Goal: Transaction & Acquisition: Purchase product/service

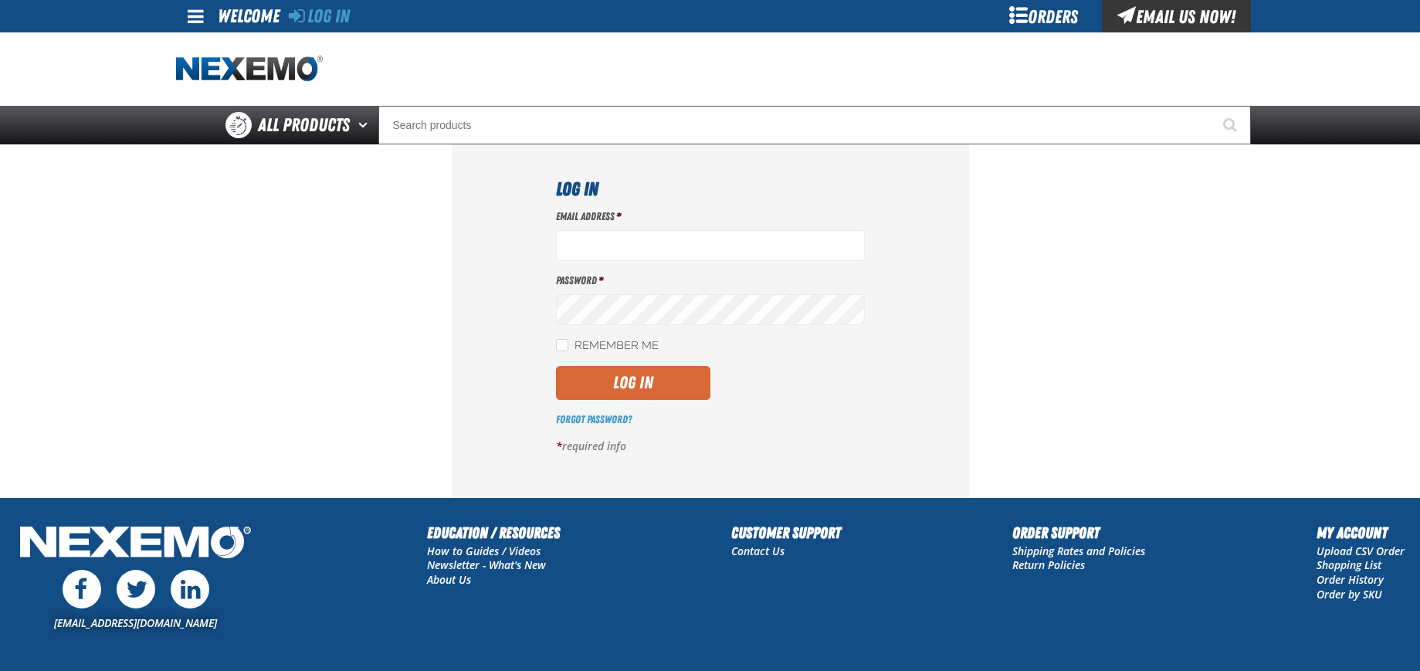
type input "[EMAIL_ADDRESS][DOMAIN_NAME]"
click at [619, 385] on button "Log In" at bounding box center [633, 383] width 154 height 34
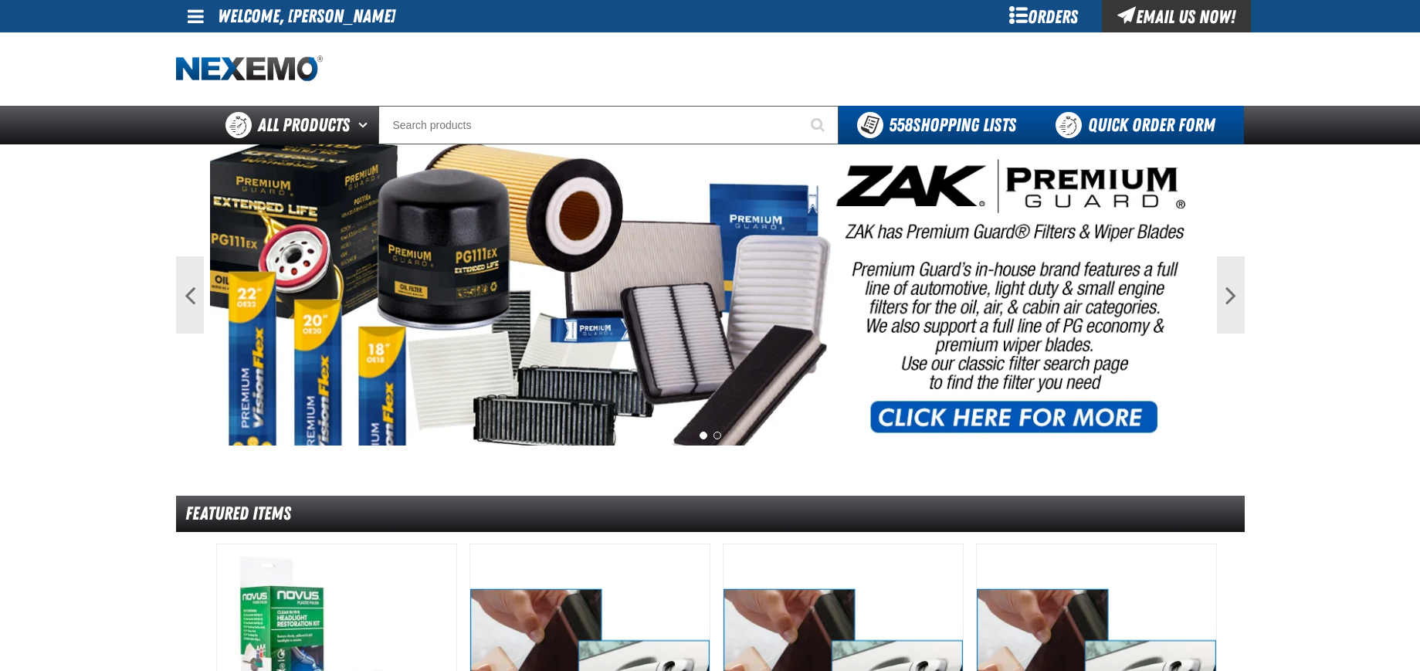
click at [1146, 120] on link "Quick Order Form" at bounding box center [1139, 125] width 209 height 39
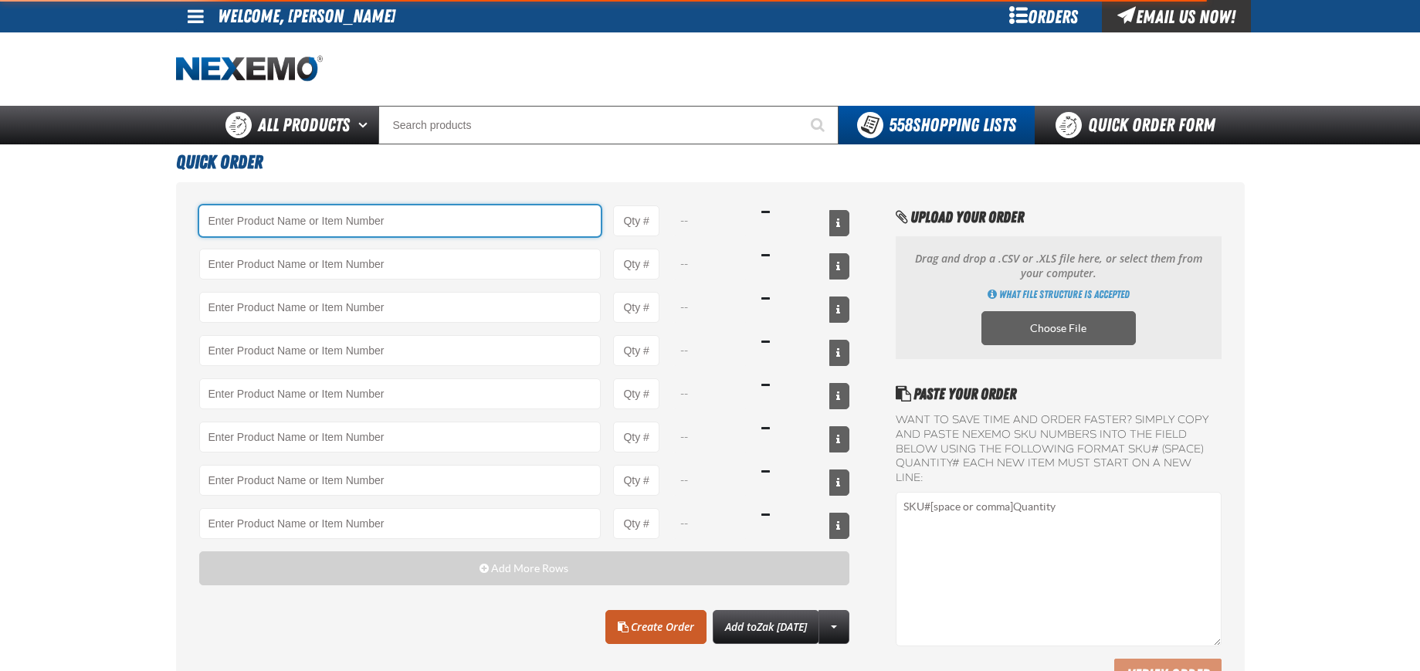
type input "54563 - Heavy-Duty Quick Disconnect Coupler Brass 1/4 ARO 210 Female NPTF 1/4-1…"
type input "3"
type input "KT11875 - Tire Repair Valve Extension Cap Standard Short Valve Core (50 per pac…"
type input "1"
type input "KT11873 - Tire Repair Tire Valve Cap Plastic Cap - BLACK (100 per pack)"
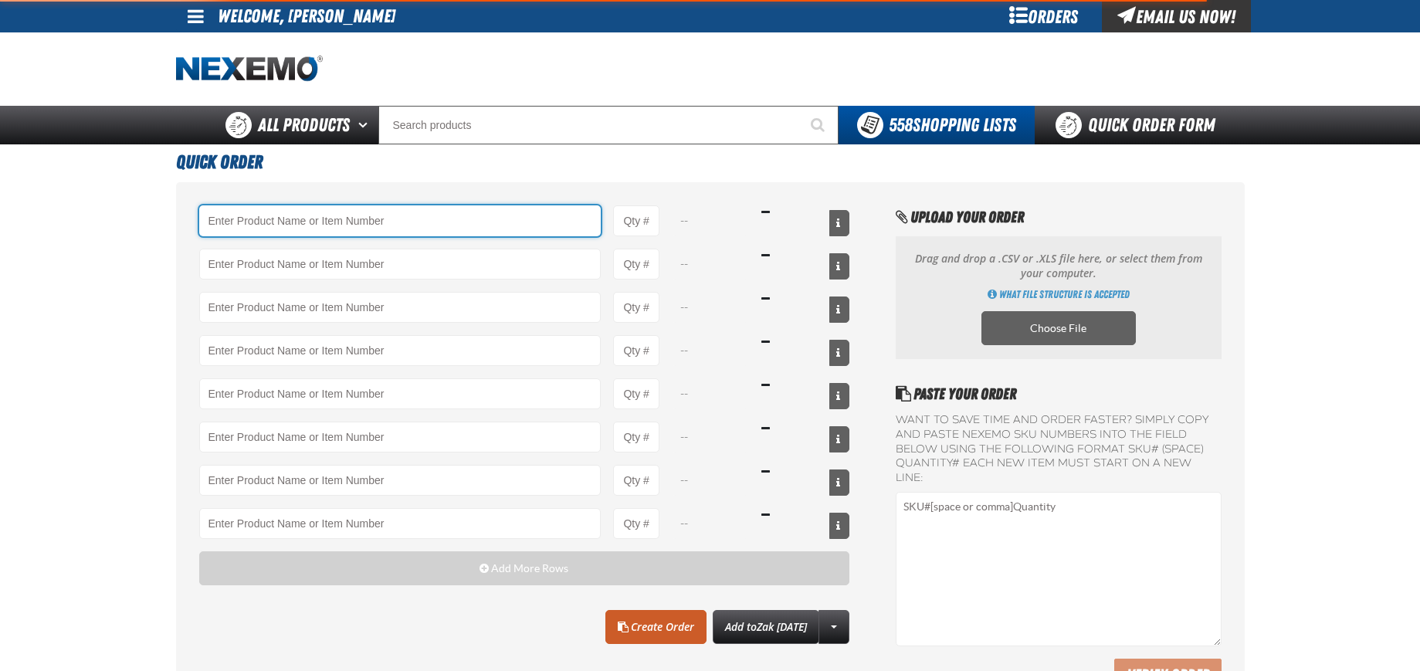
type input "1"
type input "P60451 - Cable Ties-Nylon-7-1/2 Length (100 per pack)"
type input "1"
type input "94609 - Cable Ties-Nylon 4 Length 0.10 Width Black 18 LBs Minimum Loop Tensile …"
type input "1"
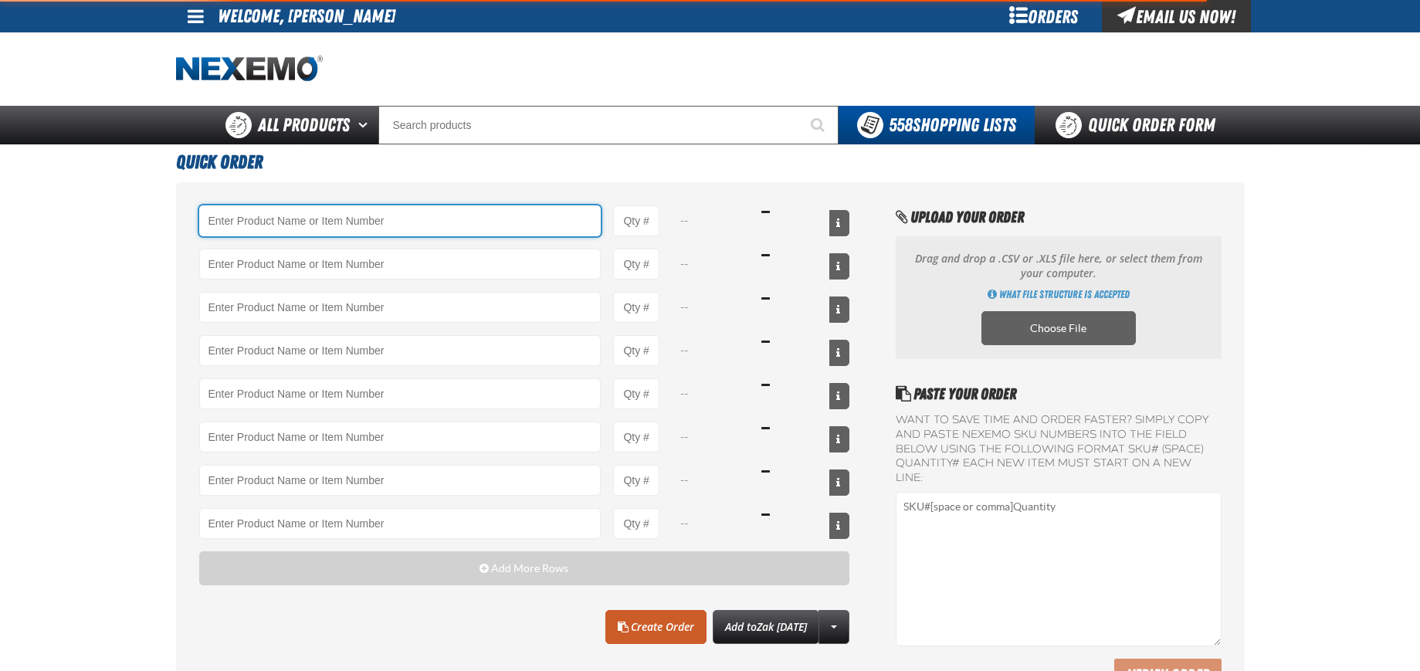
type input "KT14928 - Electronic Contact Cleaner (Pack of 1)"
type input "1"
type input "93229 - Abrasive Hand Pad 6 x 9 Silicon Carbide Grain Light-Duty 800 Grit (10 p…"
type input "1"
type input "KT14465 - Air Conditioning GM Block Fitting Sealing Washers - Slim Line Sealing…"
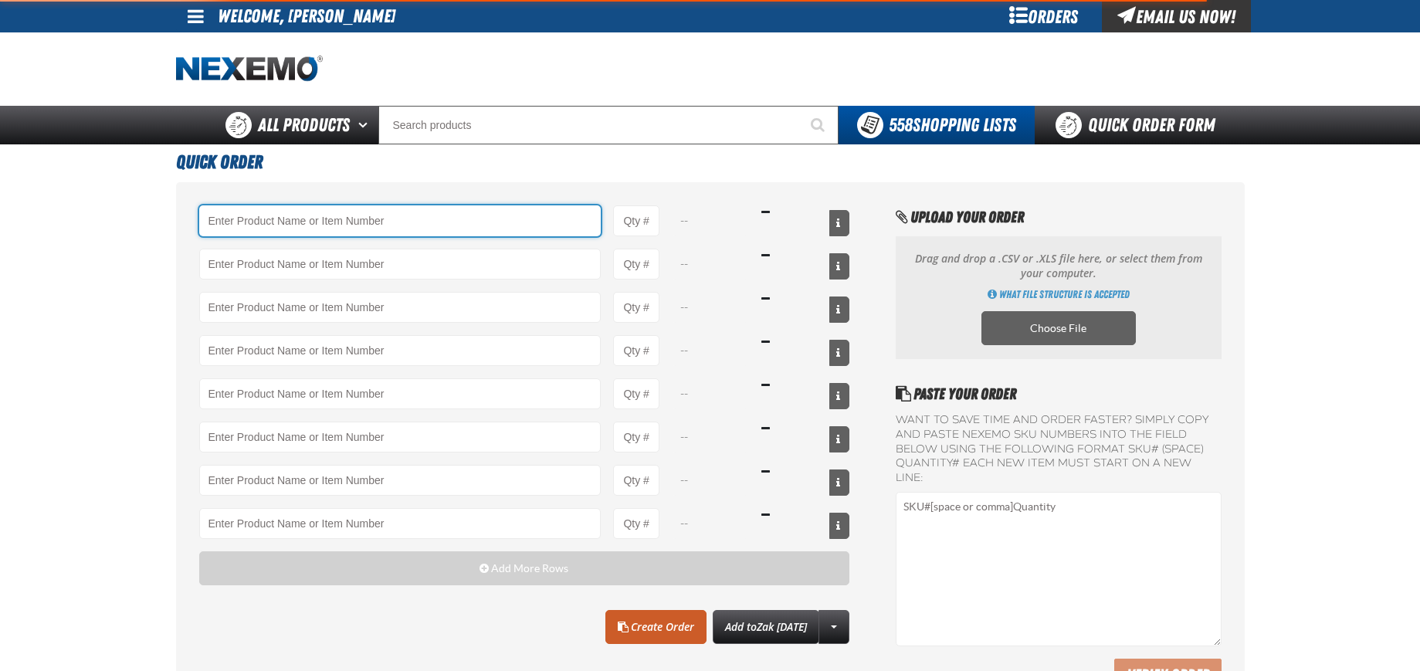
type input "1"
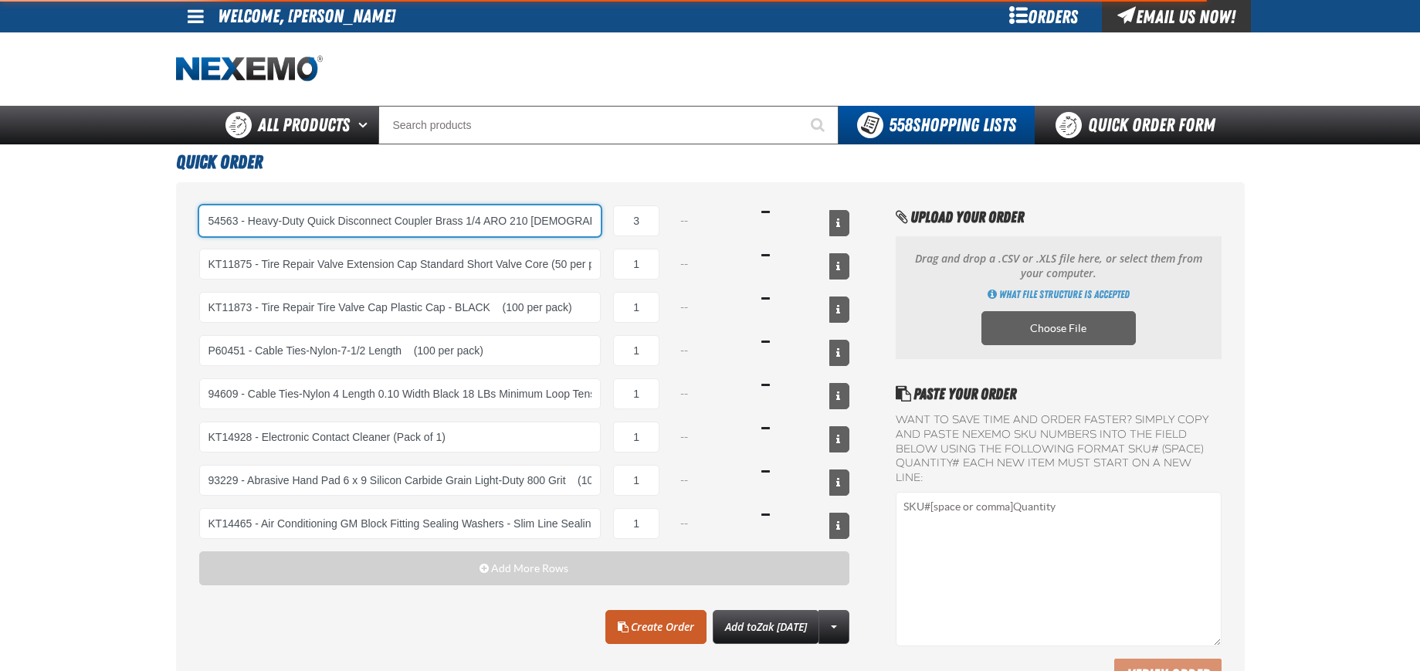
select select "pack"
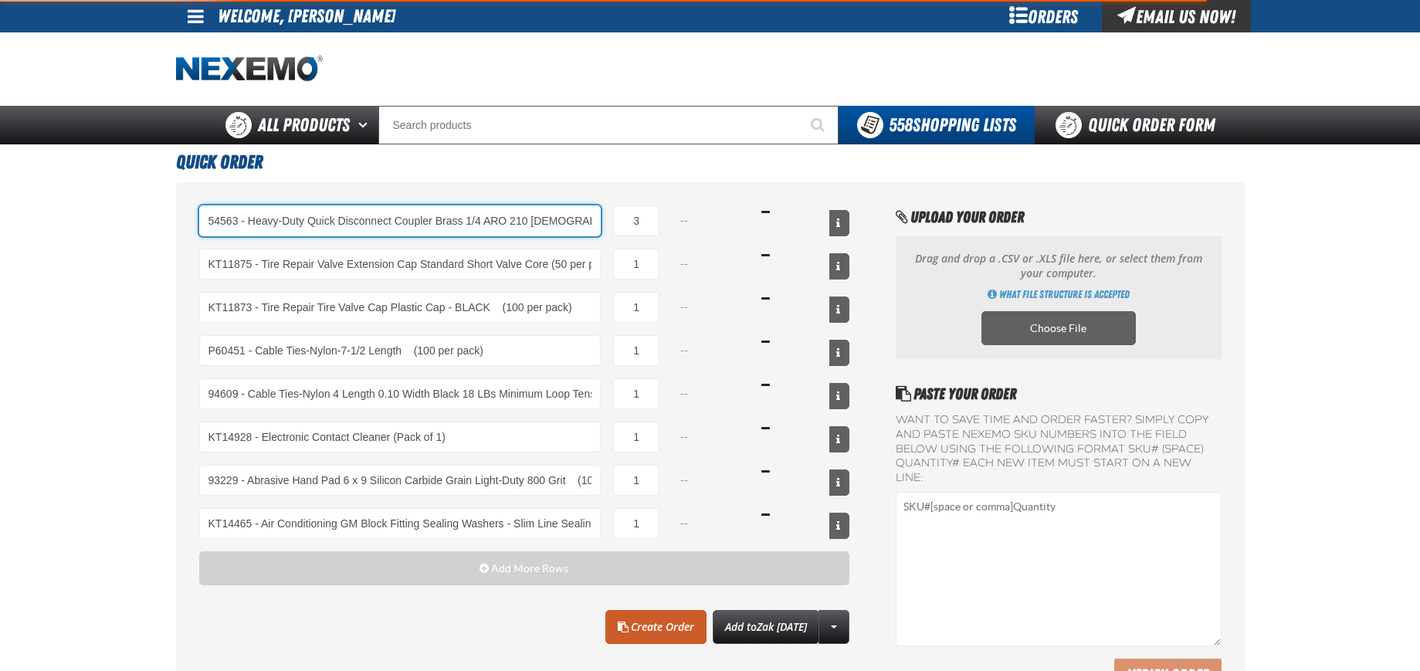
select select "pack"
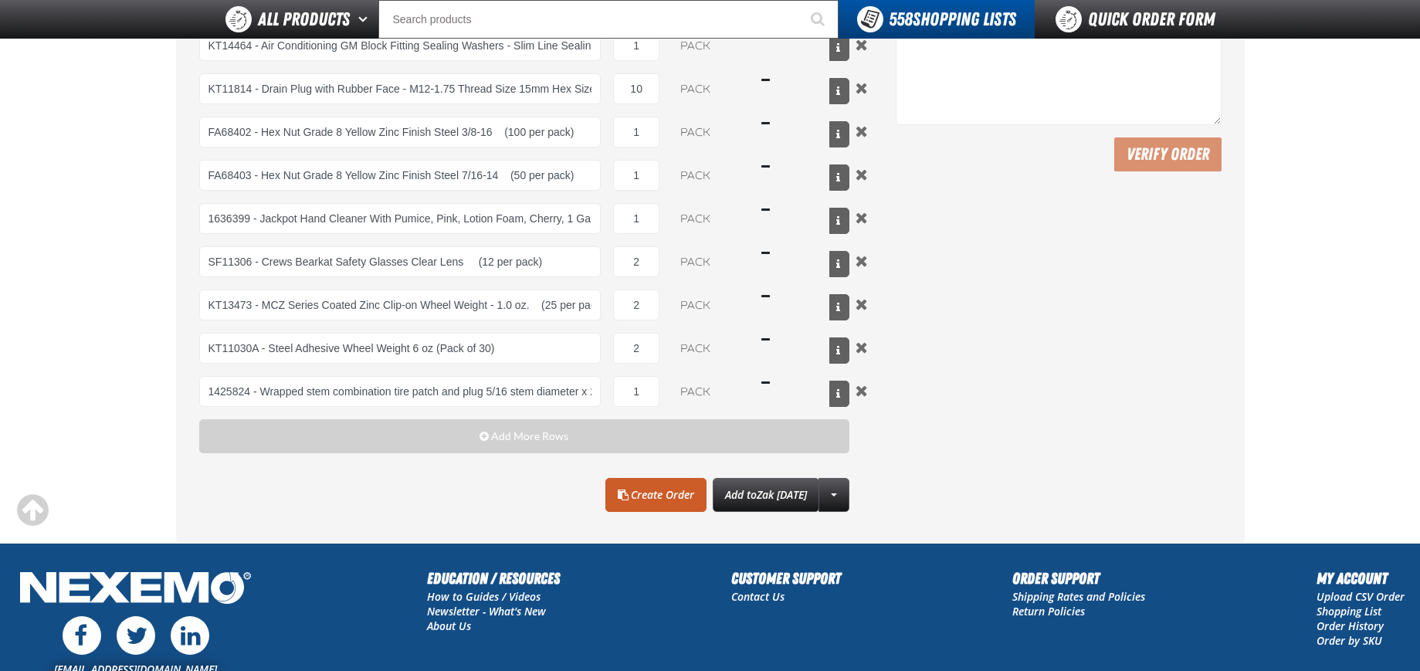
scroll to position [650, 0]
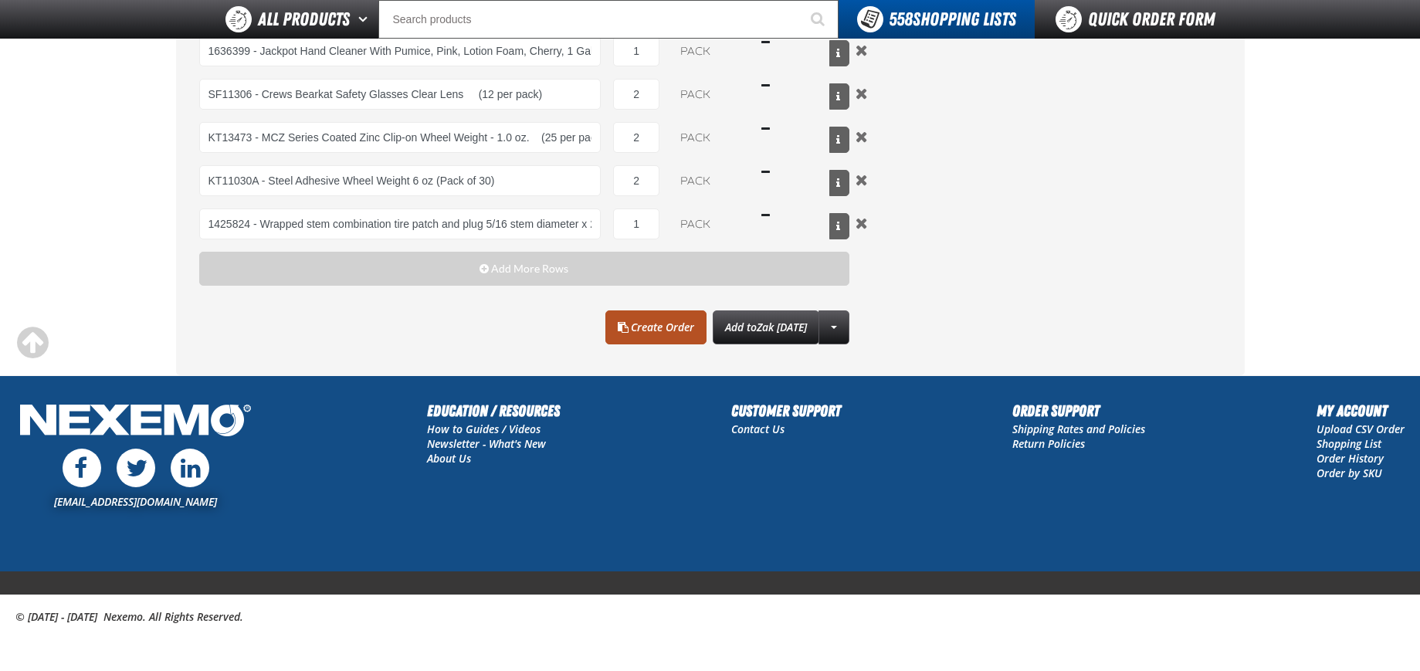
click at [618, 322] on span at bounding box center [623, 327] width 11 height 11
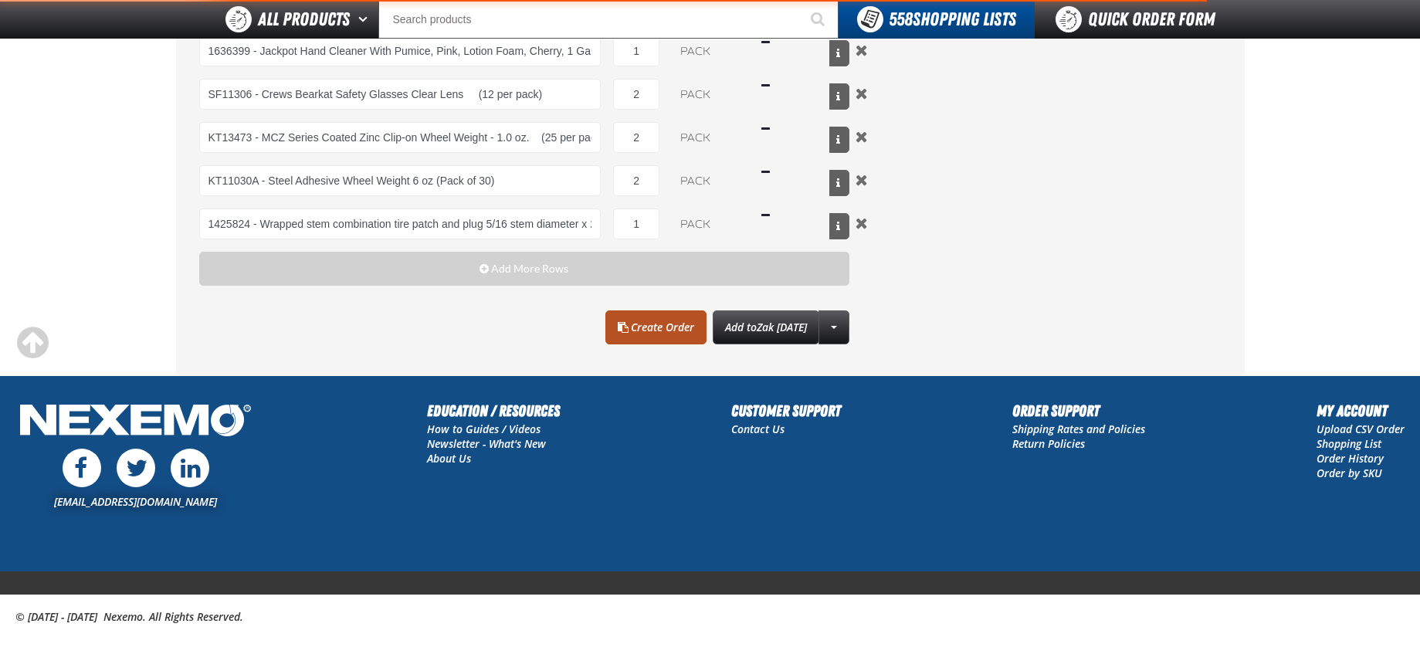
type input "54563 - Heavy-Duty Quick Disconnect Coupler Brass 1/4 ARO 210 Female NPTF 1/4-1…"
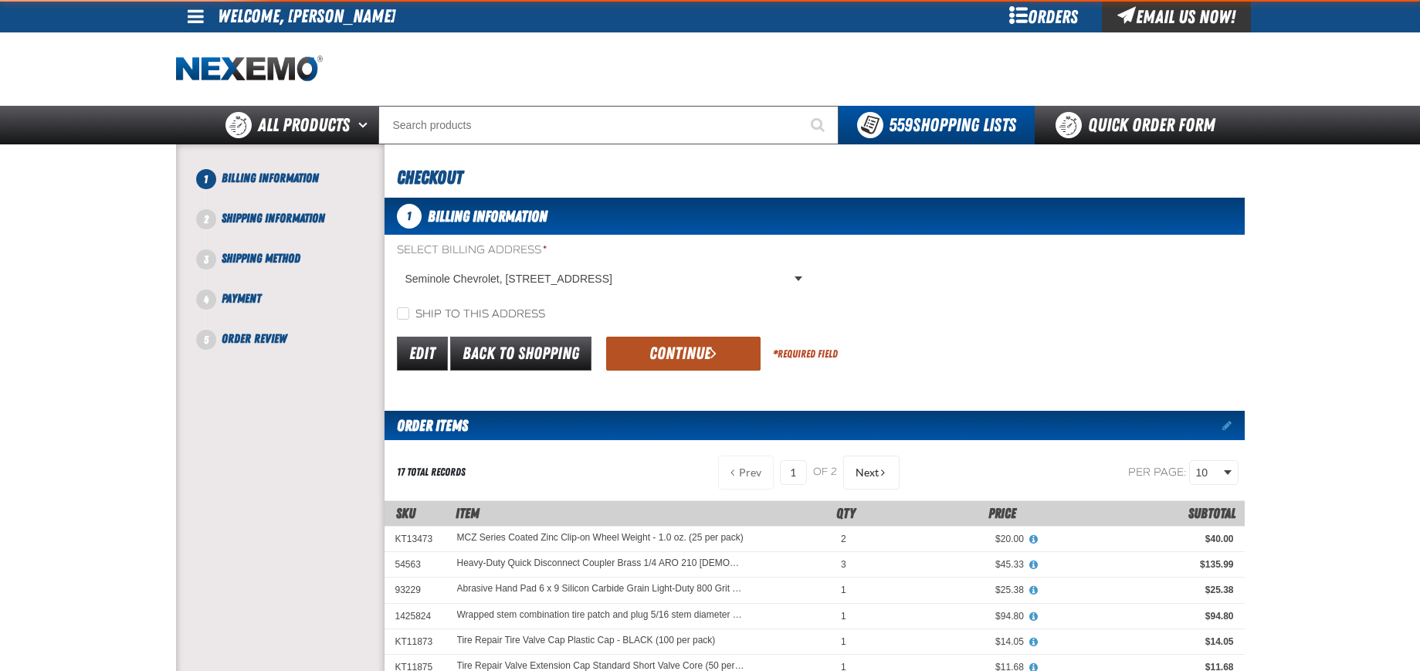
click at [651, 356] on button "Continue" at bounding box center [683, 354] width 154 height 34
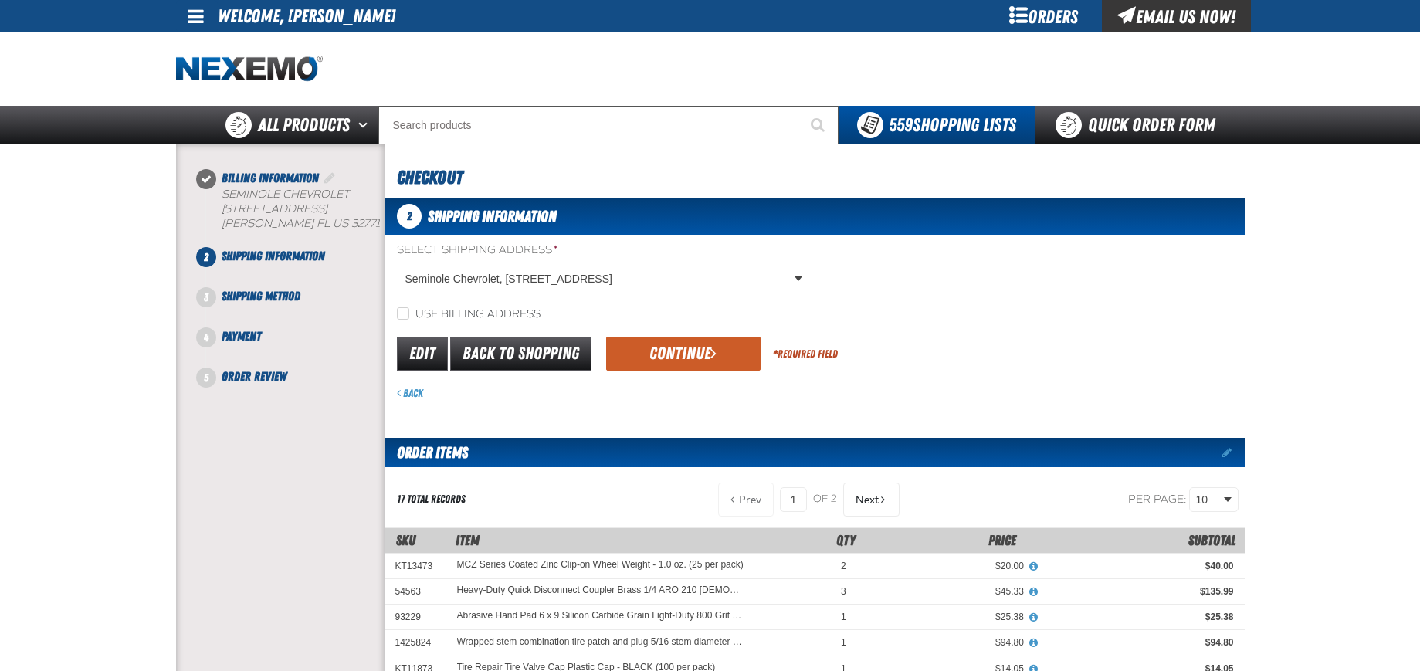
click at [639, 354] on button "Continue" at bounding box center [683, 354] width 154 height 34
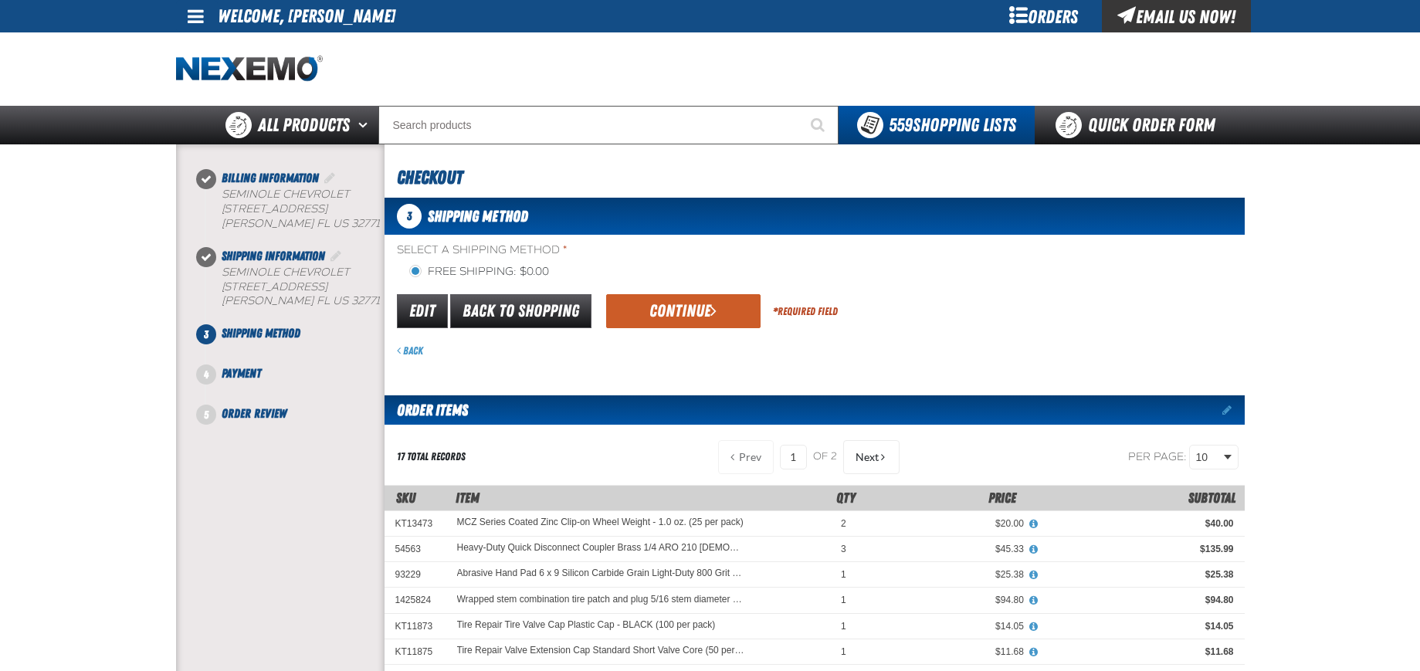
drag, startPoint x: 657, startPoint y: 321, endPoint x: 656, endPoint y: 337, distance: 16.2
click at [656, 323] on button "Continue" at bounding box center [683, 311] width 154 height 34
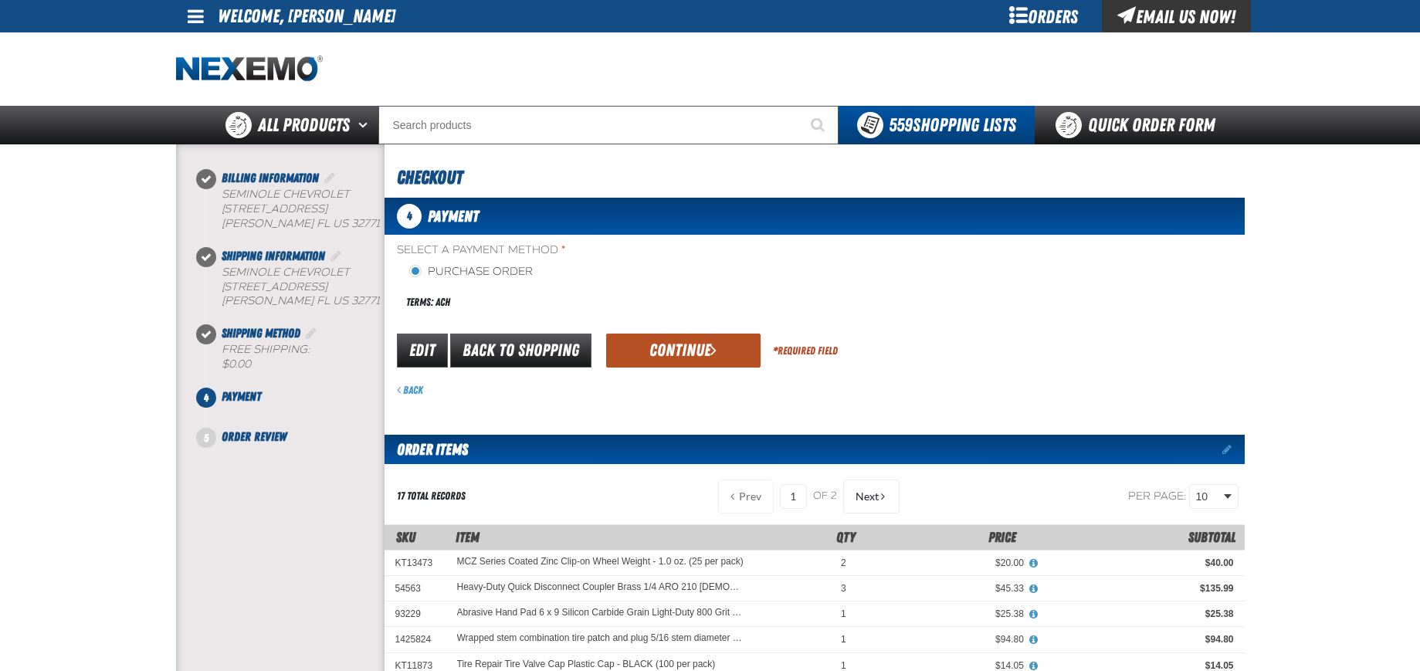
click at [647, 345] on button "Continue" at bounding box center [683, 351] width 154 height 34
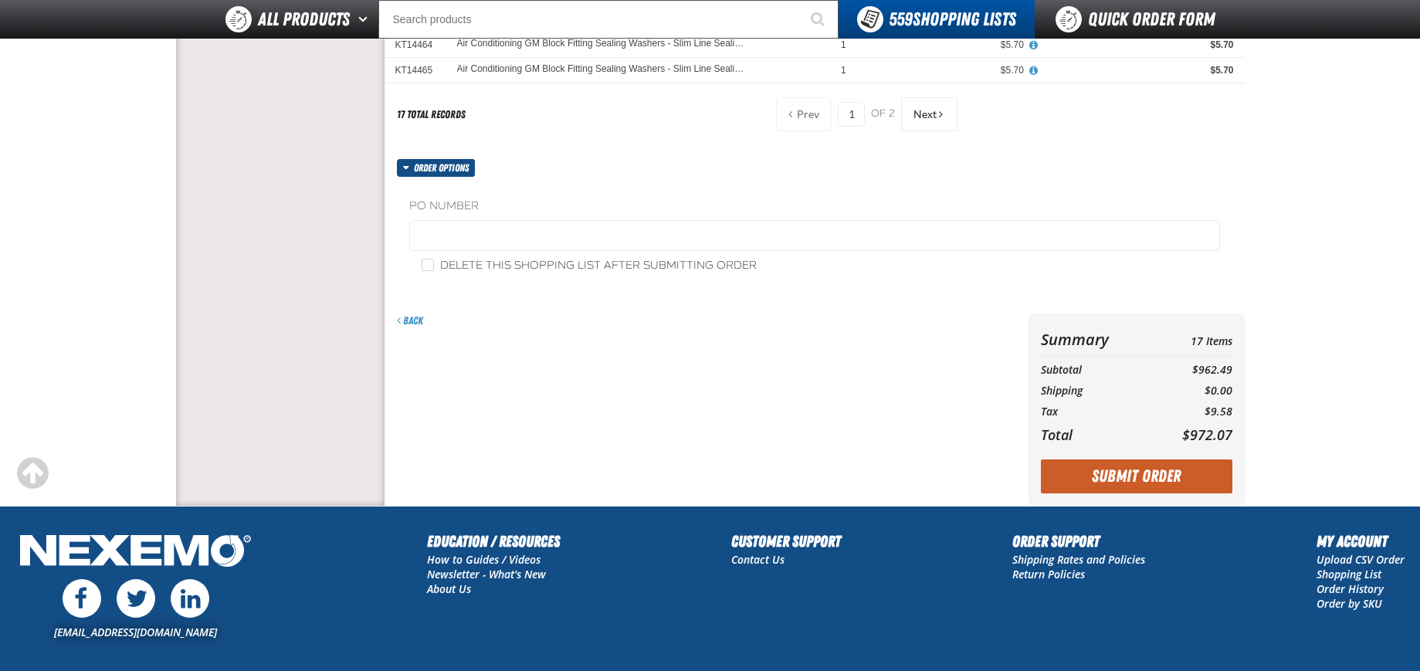
scroll to position [463, 0]
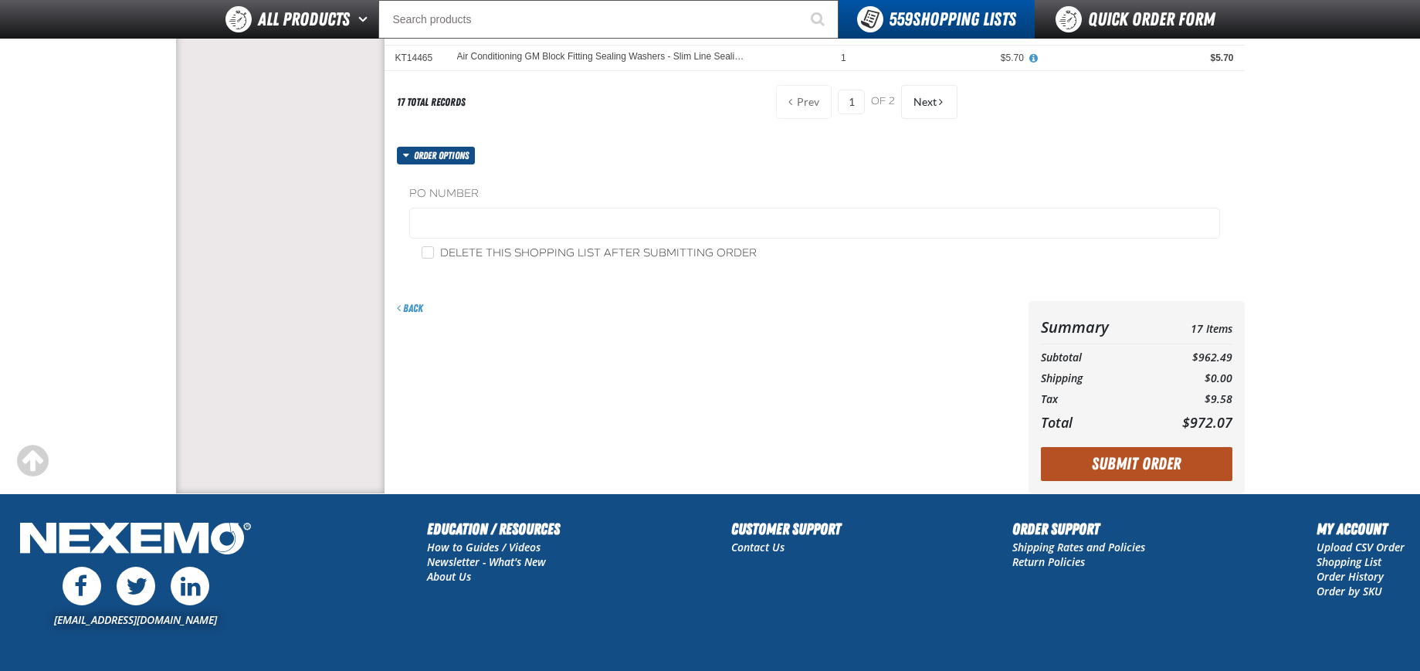
click at [1146, 467] on button "Submit Order" at bounding box center [1137, 464] width 192 height 34
